Goal: Find contact information: Find contact information

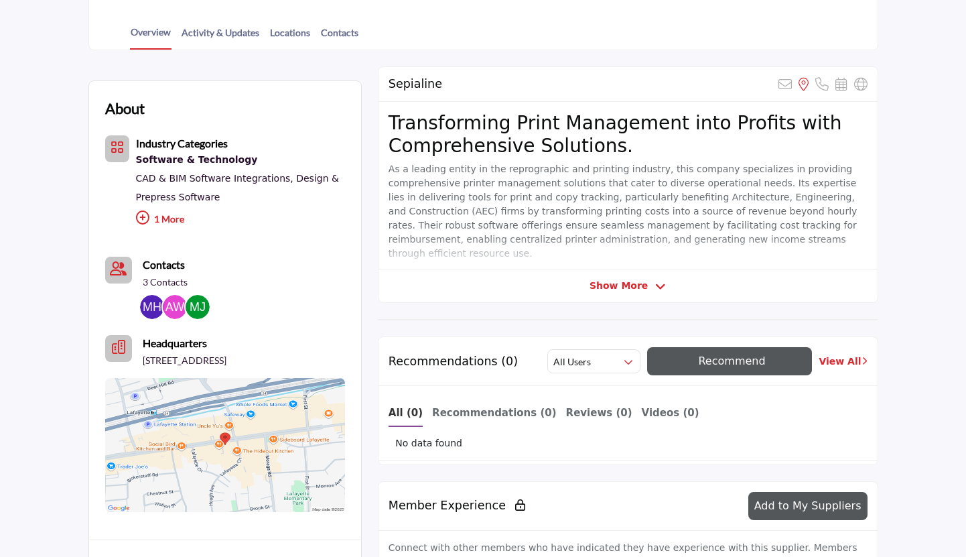
scroll to position [300, 0]
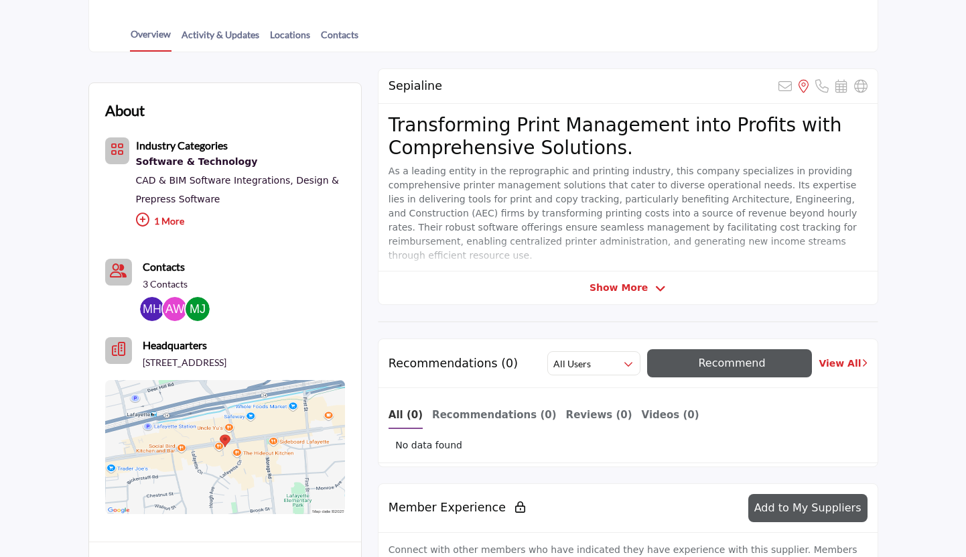
click at [153, 217] on p "1 More" at bounding box center [240, 222] width 209 height 29
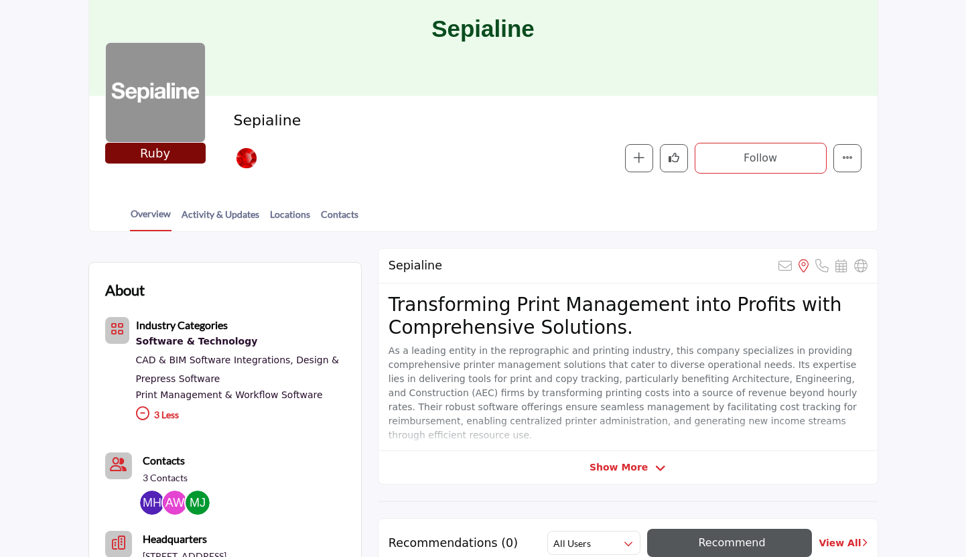
scroll to position [119, 0]
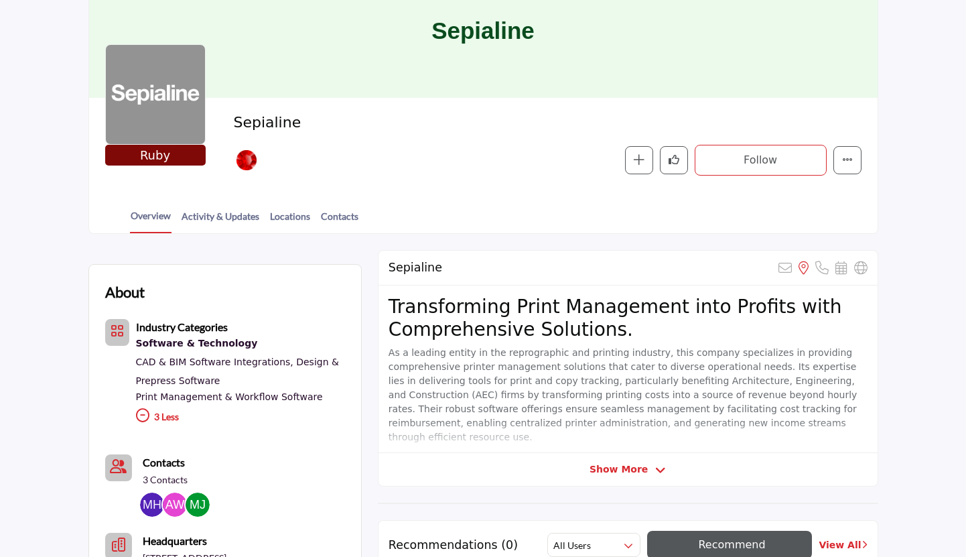
click at [614, 475] on span "Show More" at bounding box center [619, 469] width 58 height 14
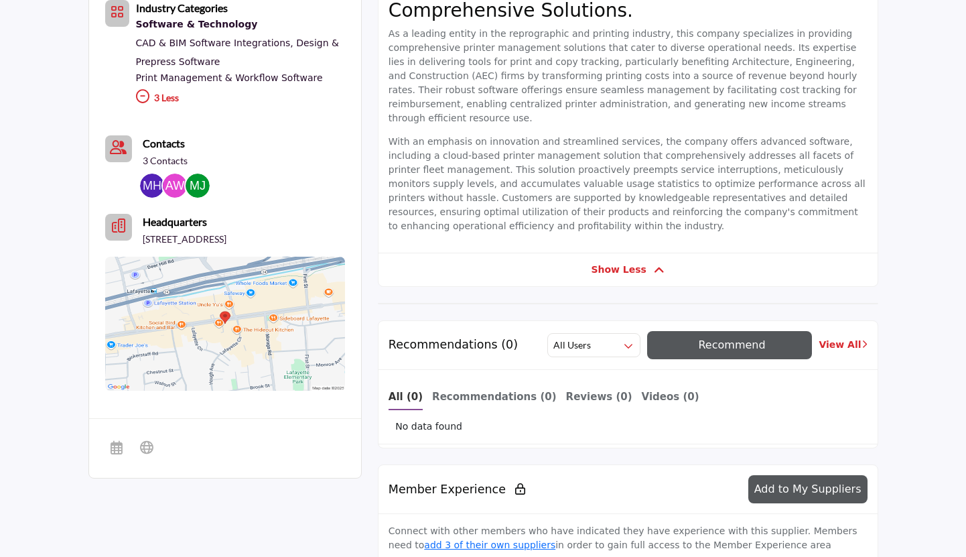
scroll to position [0, 0]
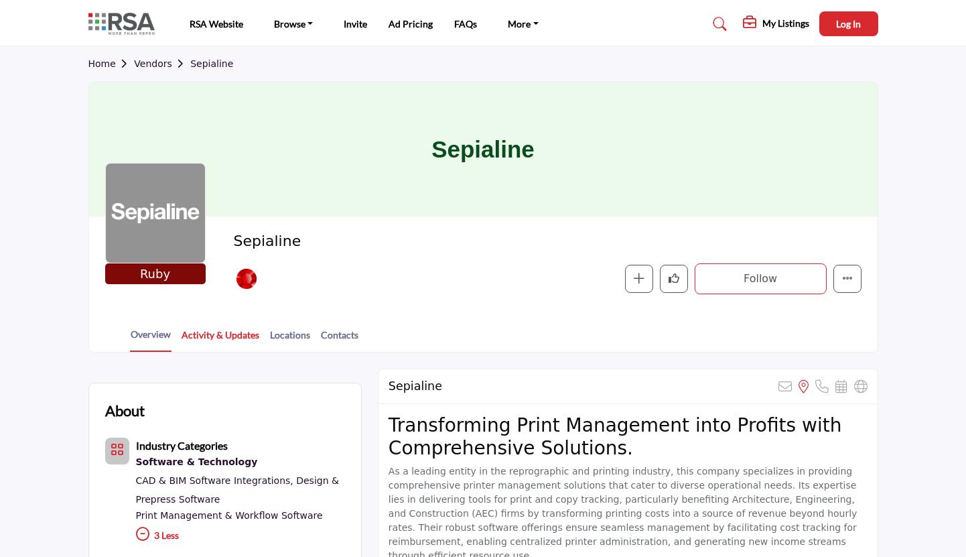
click at [212, 336] on link "Activity & Updates" at bounding box center [220, 339] width 79 height 23
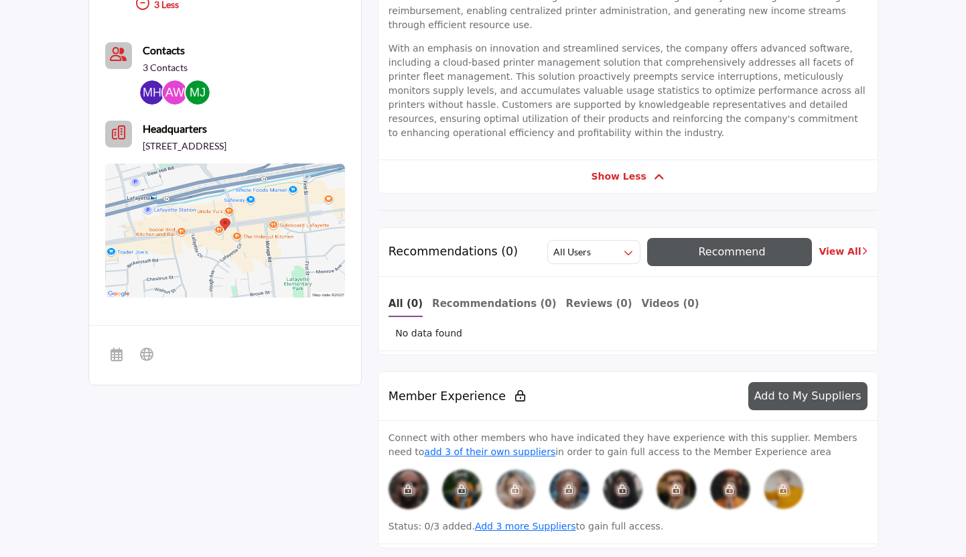
scroll to position [614, 0]
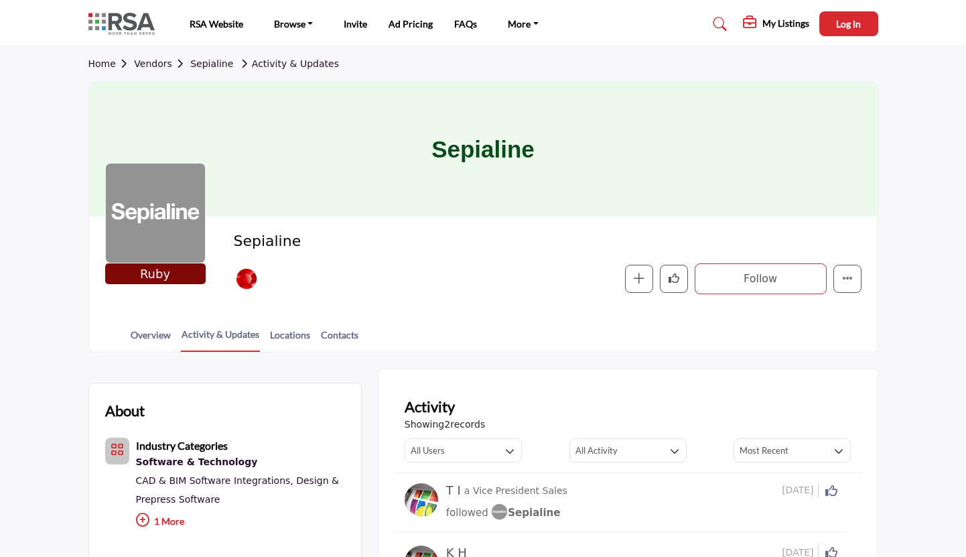
click at [127, 22] on img at bounding box center [124, 24] width 73 height 22
click at [103, 66] on link "Home" at bounding box center [111, 63] width 46 height 11
click at [846, 281] on icon "More details" at bounding box center [847, 278] width 11 height 11
click at [889, 229] on section "Home Vendors Sepialine Activity & Updates Sepialine [PERSON_NAME] Sponsor Sepia…" at bounding box center [483, 199] width 966 height 306
click at [345, 335] on link "Contacts" at bounding box center [339, 339] width 39 height 23
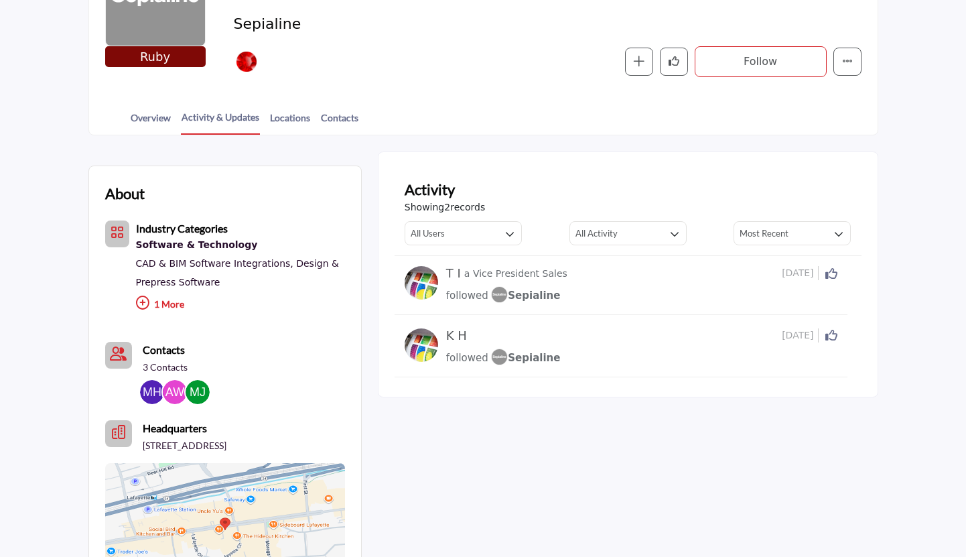
scroll to position [221, 0]
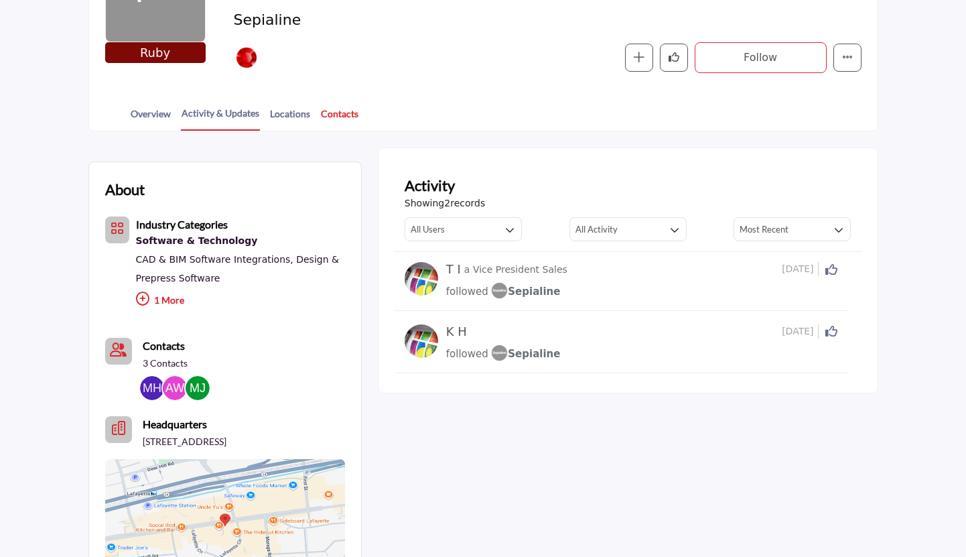
click at [326, 113] on link "Contacts" at bounding box center [339, 118] width 39 height 23
click at [336, 116] on link "Contacts" at bounding box center [339, 118] width 39 height 23
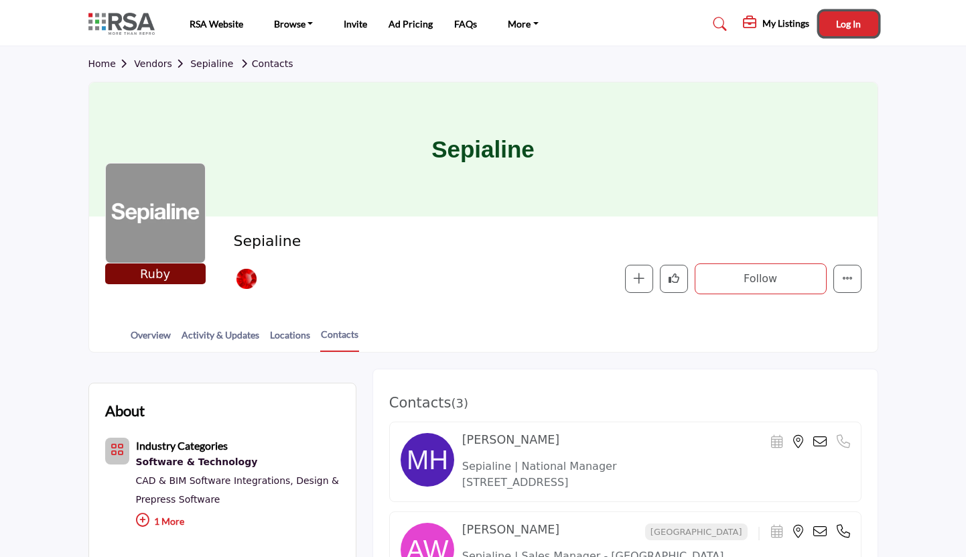
click at [848, 28] on span "Log In" at bounding box center [848, 23] width 25 height 11
